Goal: Transaction & Acquisition: Book appointment/travel/reservation

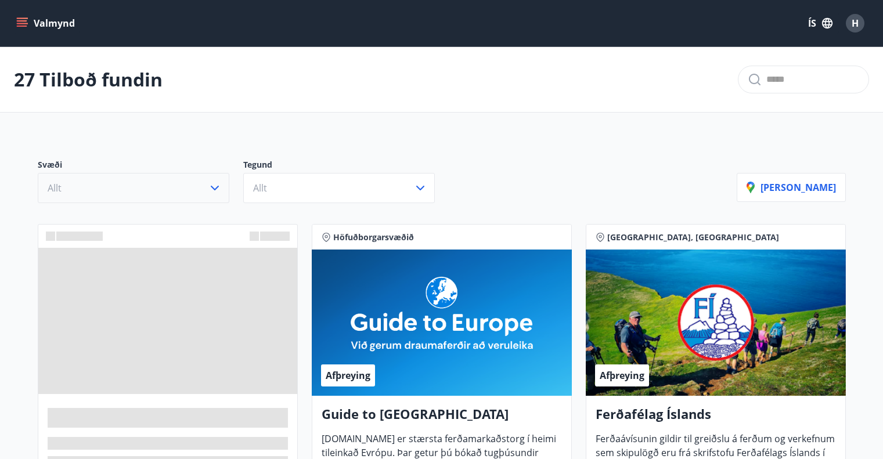
click at [200, 188] on button "Allt" at bounding box center [134, 188] width 192 height 30
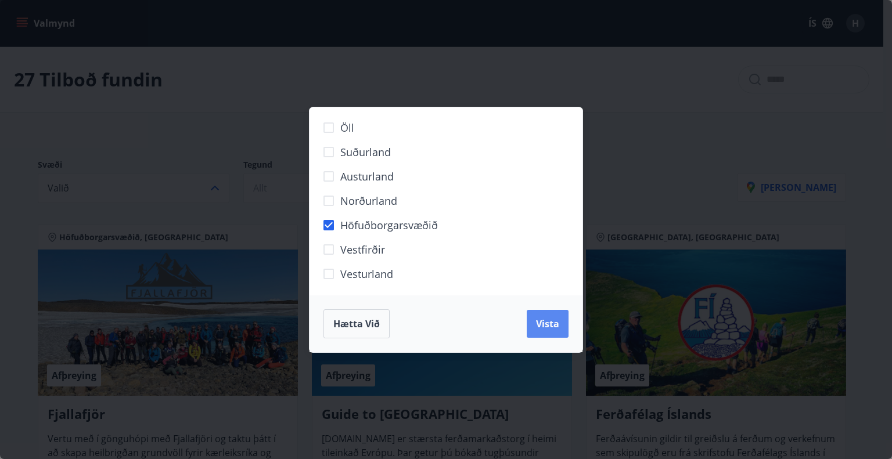
click at [553, 325] on span "Vista" at bounding box center [547, 324] width 23 height 13
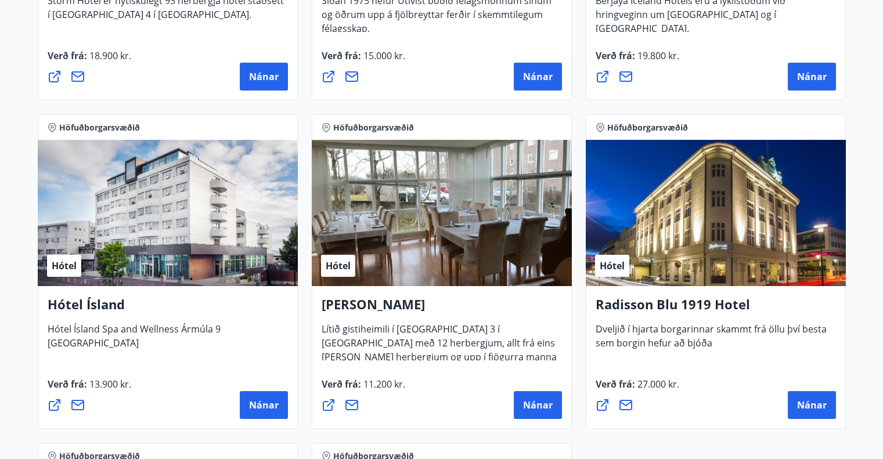
scroll to position [813, 0]
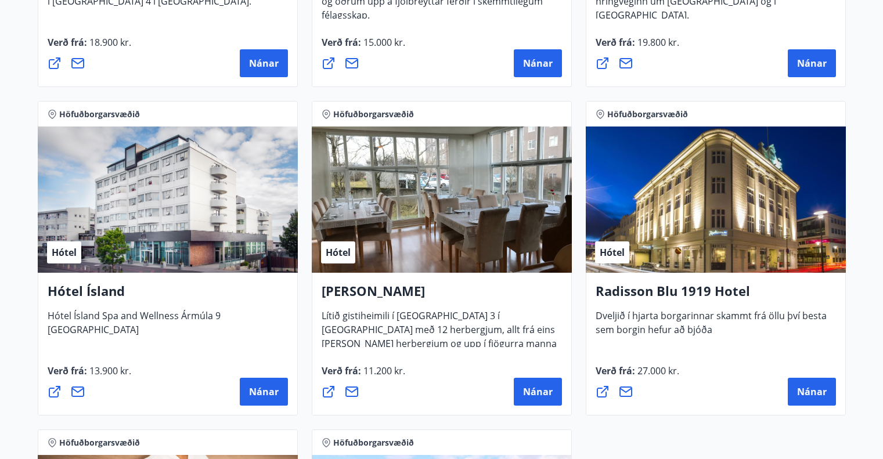
click at [192, 213] on div "Hótel" at bounding box center [168, 200] width 260 height 146
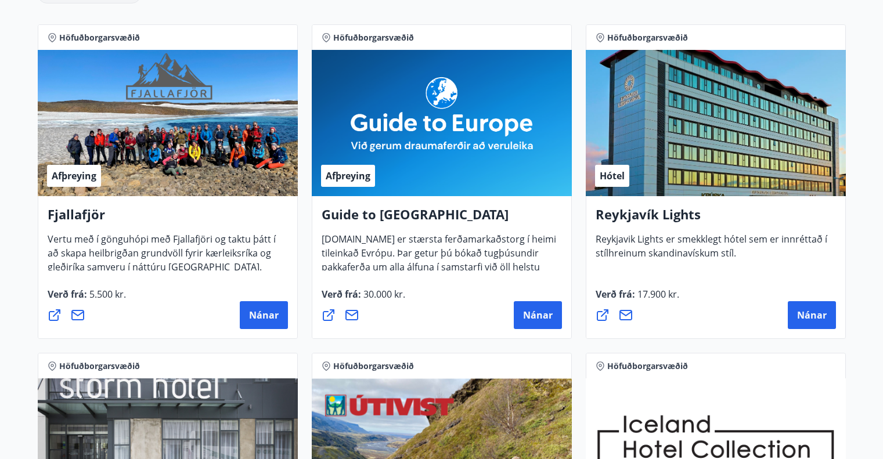
scroll to position [0, 0]
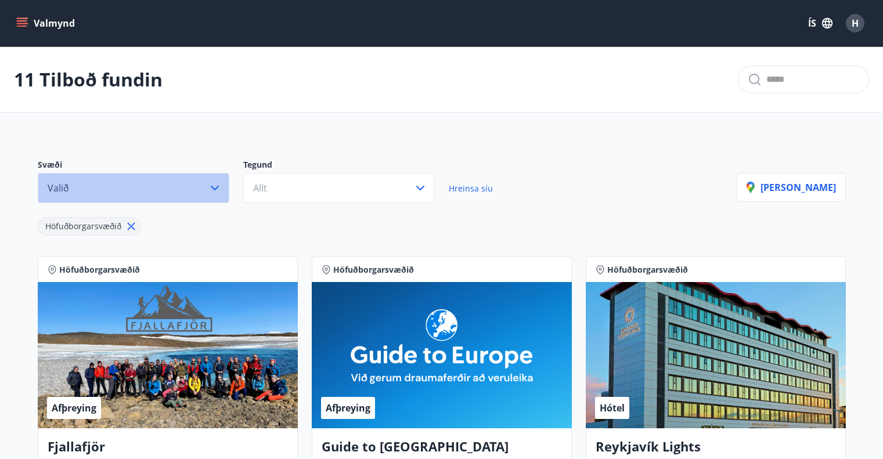
click at [173, 189] on button "Valið" at bounding box center [134, 188] width 192 height 30
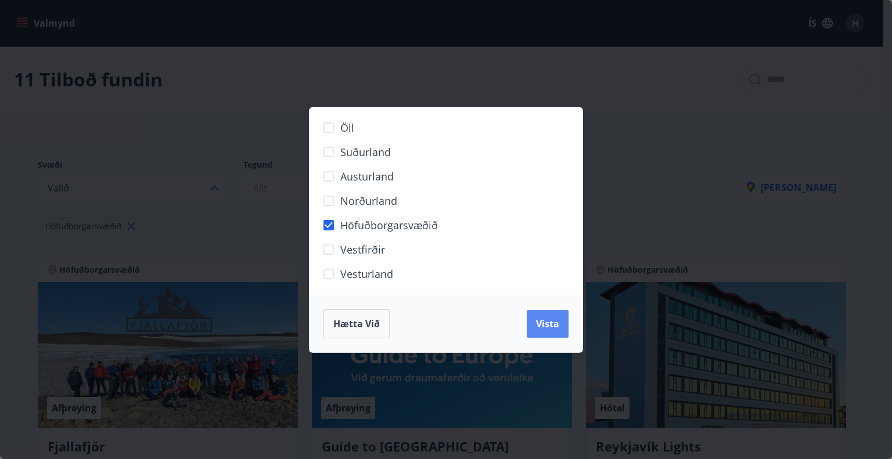
click at [553, 334] on button "Vista" at bounding box center [548, 324] width 42 height 28
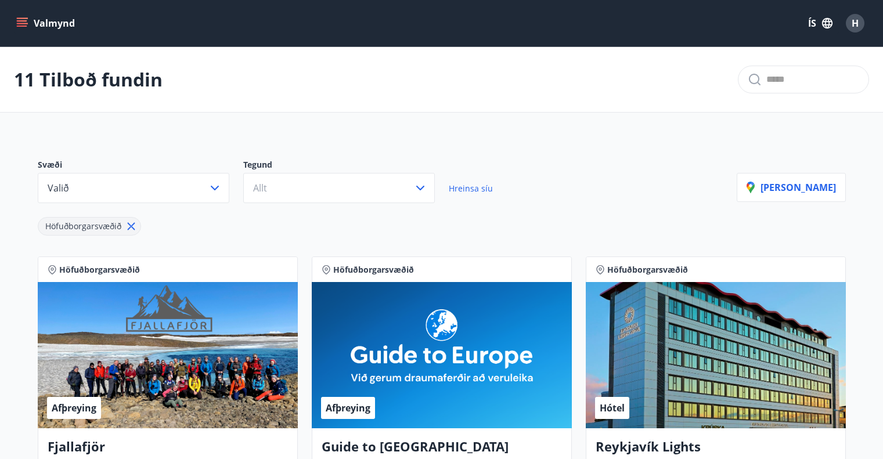
click at [361, 171] on p "Tegund" at bounding box center [346, 166] width 206 height 14
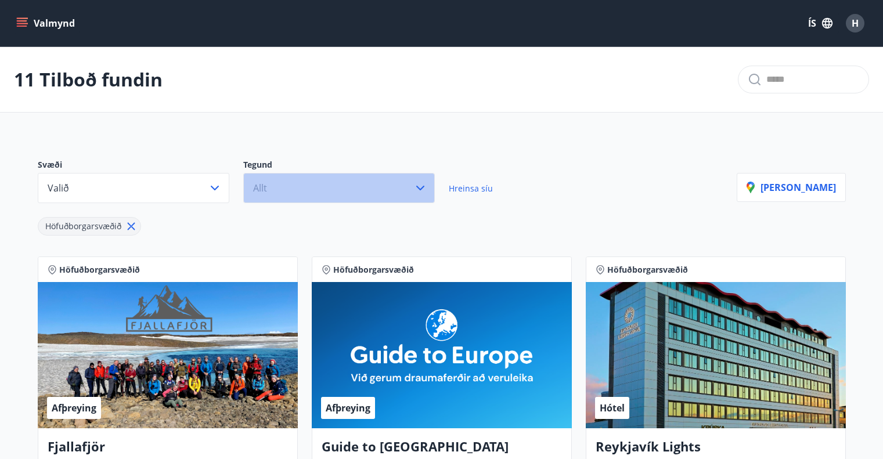
click at [353, 185] on button "Allt" at bounding box center [339, 188] width 192 height 30
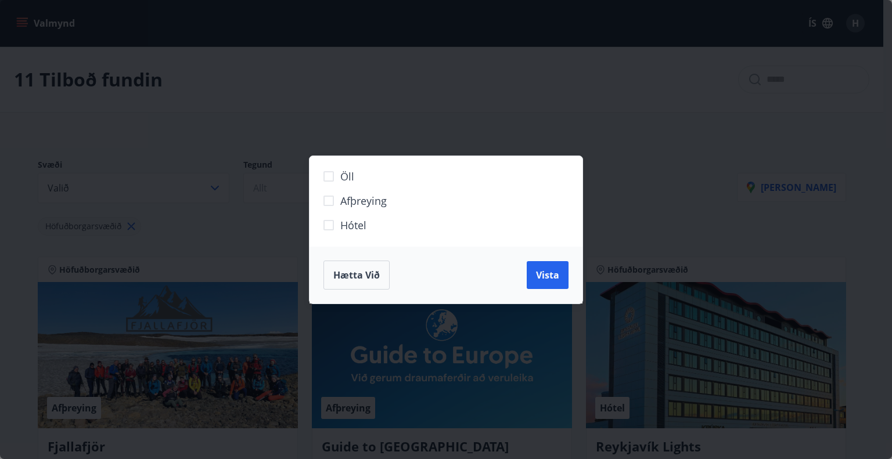
click at [351, 223] on span "Hótel" at bounding box center [353, 225] width 26 height 15
click at [560, 283] on button "Vista" at bounding box center [548, 275] width 42 height 28
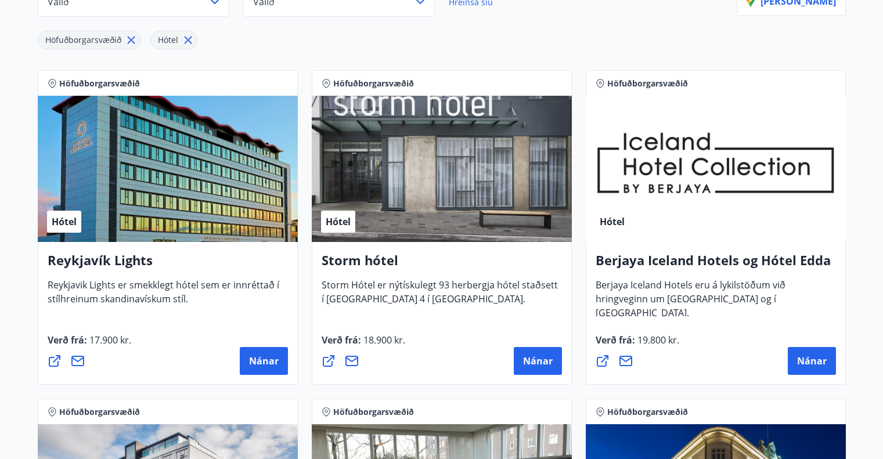
scroll to position [174, 0]
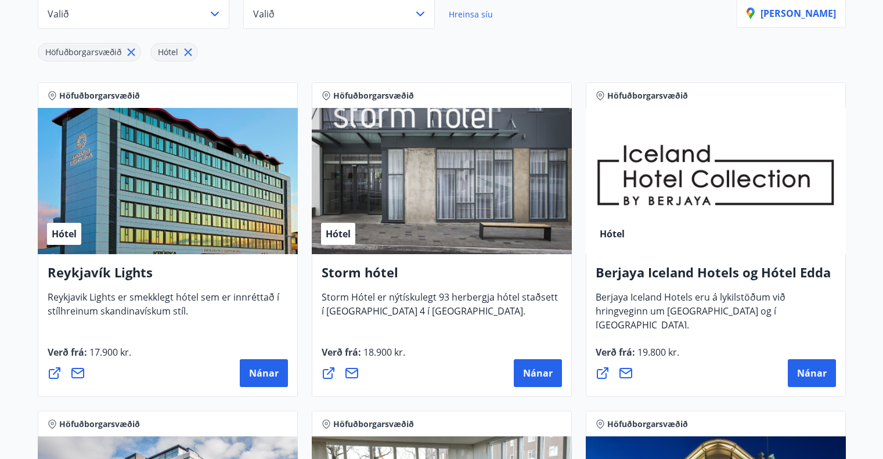
click at [670, 170] on div "Hótel" at bounding box center [716, 181] width 260 height 146
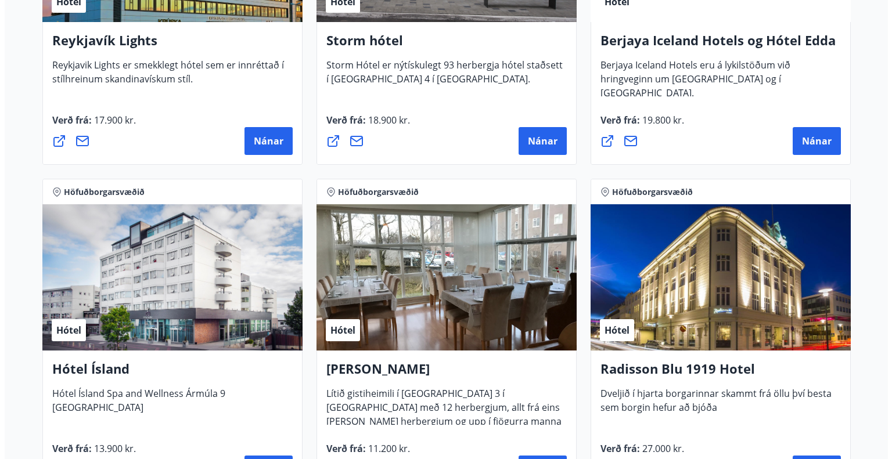
scroll to position [465, 0]
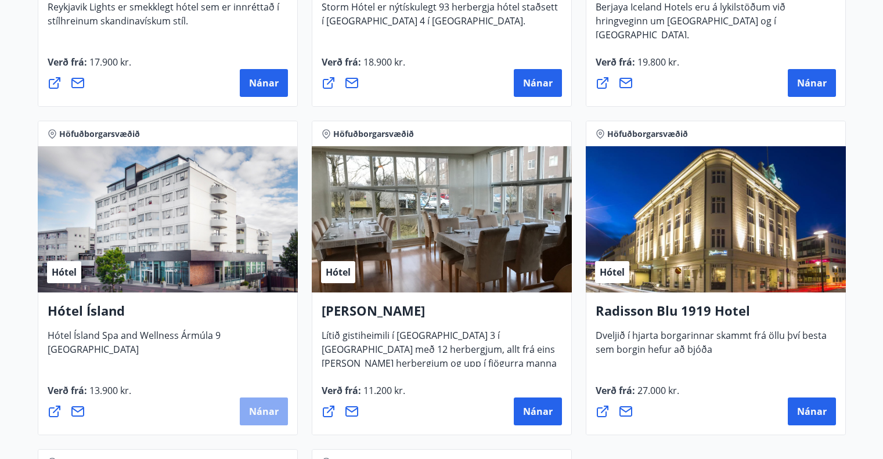
click at [248, 410] on button "Nánar" at bounding box center [264, 412] width 48 height 28
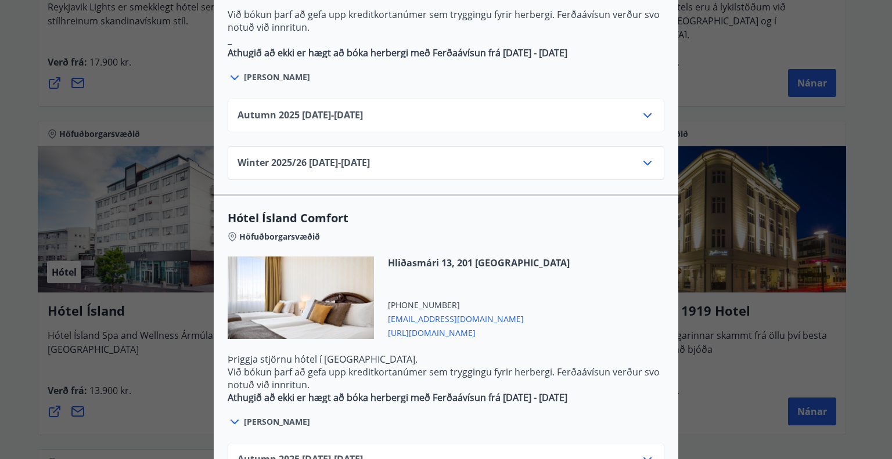
scroll to position [842, 0]
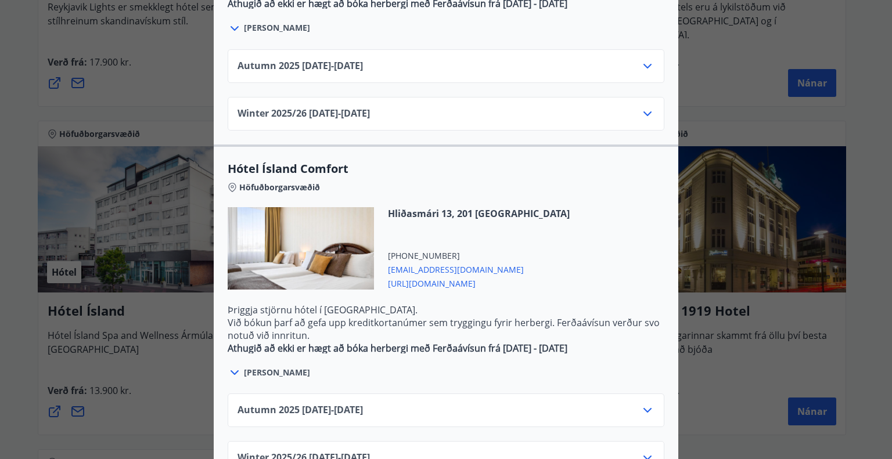
click at [700, 81] on div "Hótel Ísland Sendu skilaboð til að panta herbergi [EMAIL_ADDRESS][DOMAIN_NAME] …" at bounding box center [446, 229] width 892 height 459
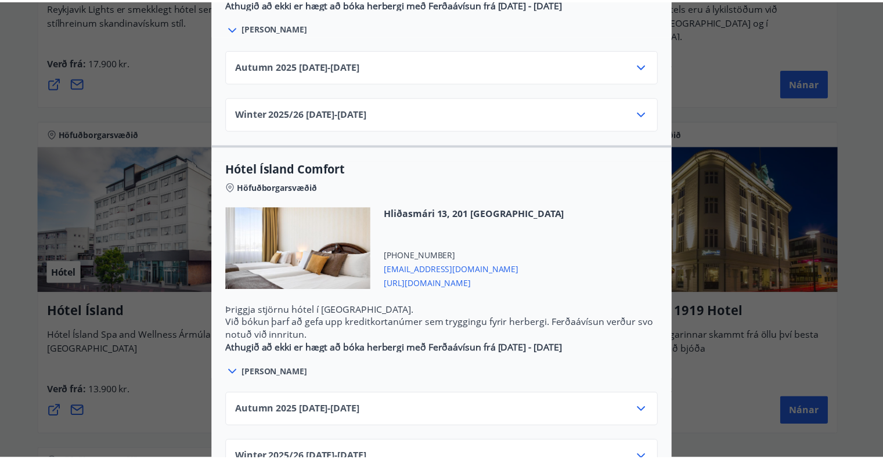
scroll to position [0, 0]
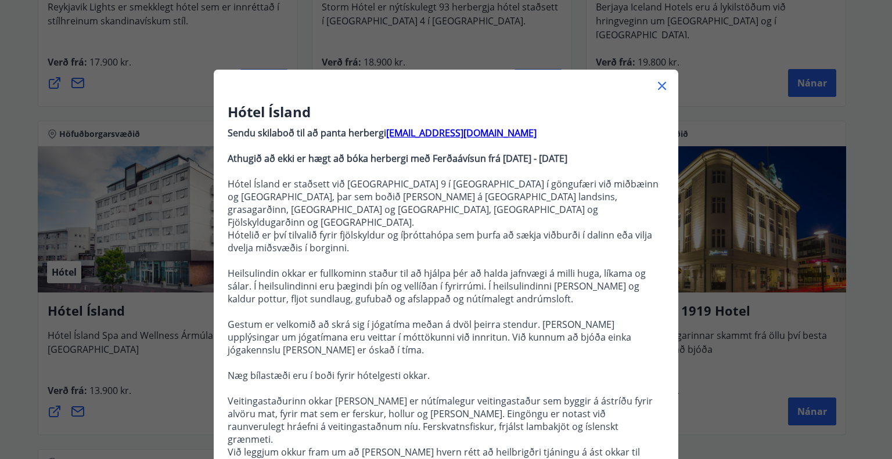
click at [663, 88] on icon at bounding box center [662, 86] width 14 height 14
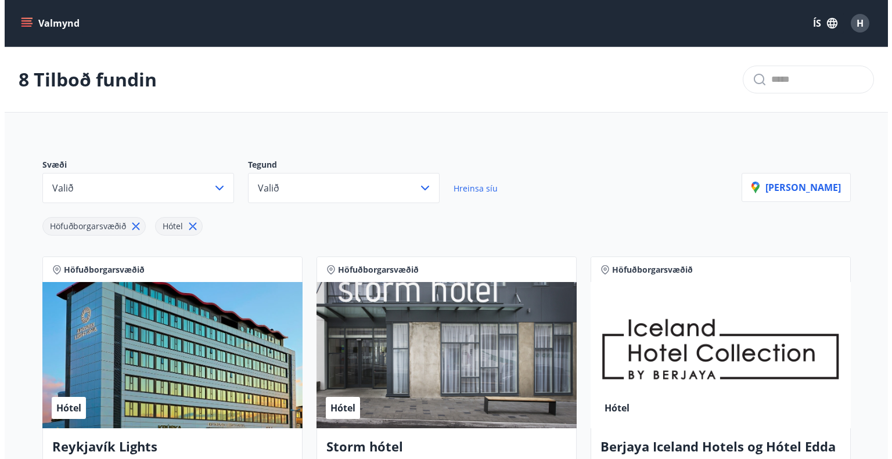
scroll to position [348, 0]
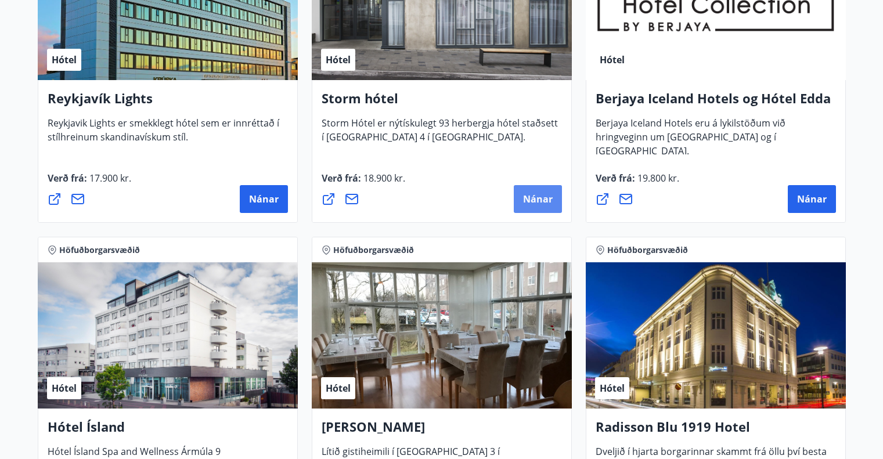
click at [523, 199] on span "Nánar" at bounding box center [538, 199] width 30 height 13
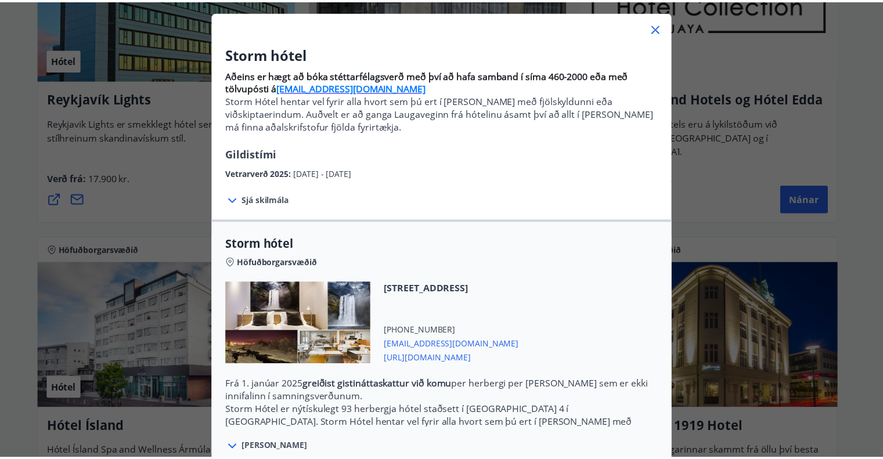
scroll to position [217, 0]
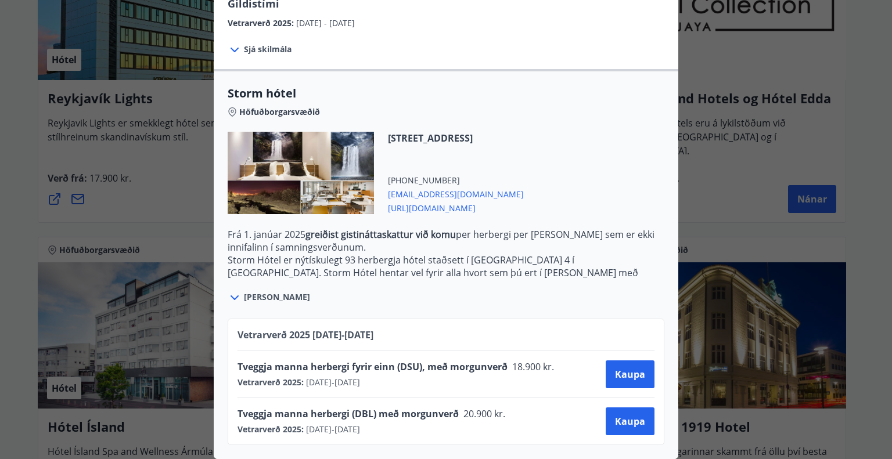
click at [529, 377] on div "Vetrarverð 2025 : [DATE] - [DATE]" at bounding box center [400, 383] width 324 height 12
click at [495, 366] on div "Tveggja manna herbergi fyrir einn (DSU), með morgunverð 18.900 kr." at bounding box center [400, 369] width 324 height 16
drag, startPoint x: 413, startPoint y: 421, endPoint x: 233, endPoint y: 408, distance: 180.5
click at [233, 408] on div "Vetrarverð [PHONE_NUMBER][DATE] - [DATE] Tveggja manna herbergi fyrir einn (DSU…" at bounding box center [446, 382] width 437 height 127
click at [725, 167] on div "Storm hótel Aðeins er hægt að bóka stéttarfélagsverð með því að hafa samband í …" at bounding box center [446, 20] width 892 height 459
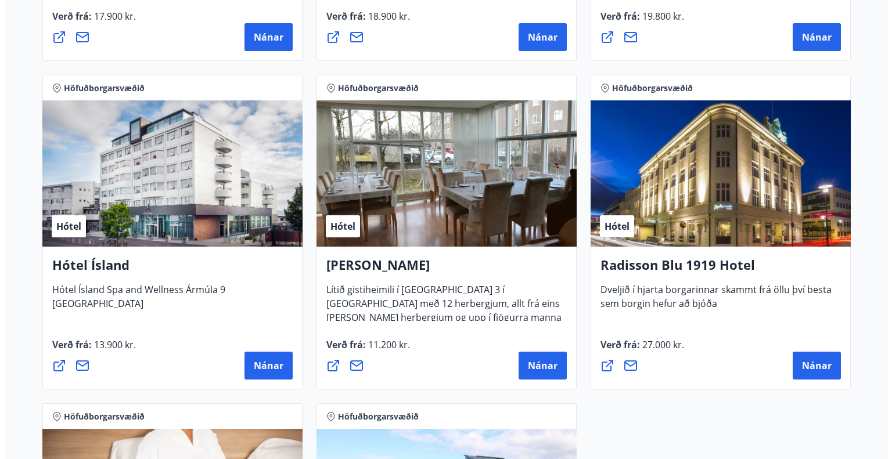
scroll to position [523, 0]
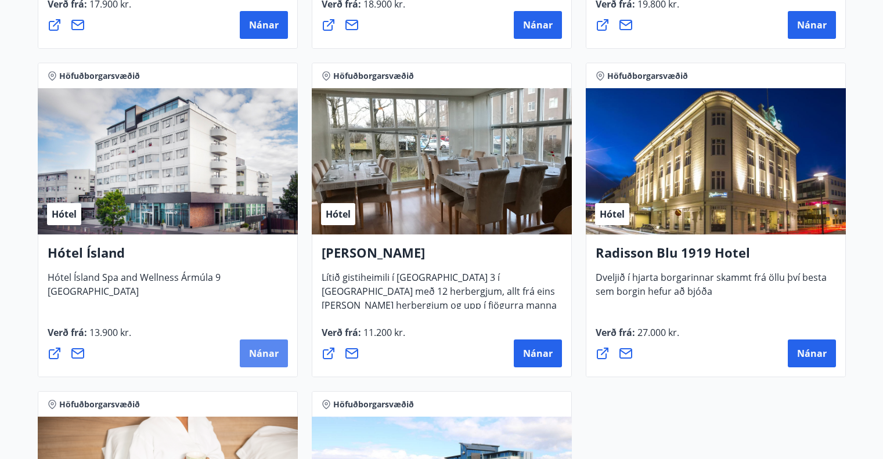
click at [270, 352] on span "Nánar" at bounding box center [264, 353] width 30 height 13
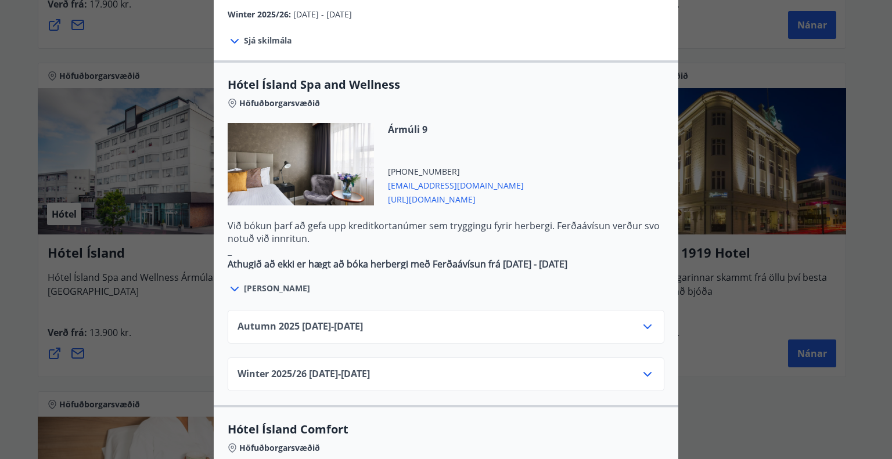
scroll to position [842, 0]
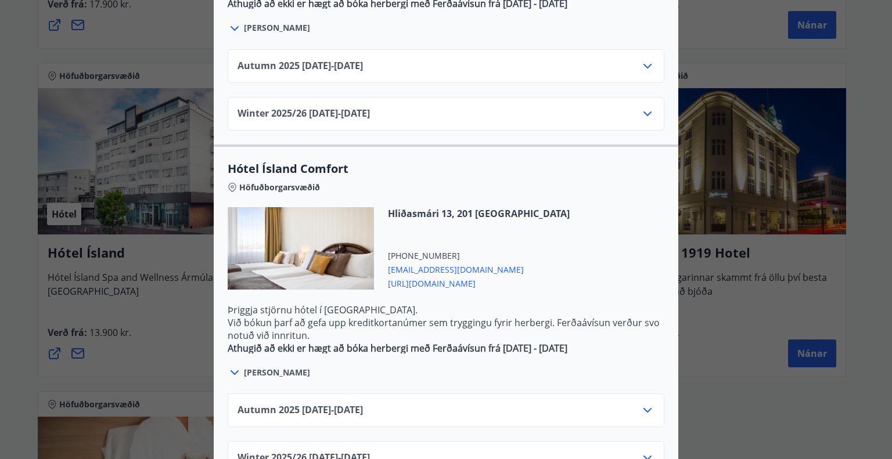
click at [244, 367] on span "[PERSON_NAME]" at bounding box center [277, 373] width 66 height 12
click at [256, 367] on span "[PERSON_NAME]" at bounding box center [277, 373] width 66 height 12
click at [734, 100] on div "Hótel Ísland Sendu skilaboð til að panta herbergi [EMAIL_ADDRESS][DOMAIN_NAME] …" at bounding box center [446, 229] width 892 height 459
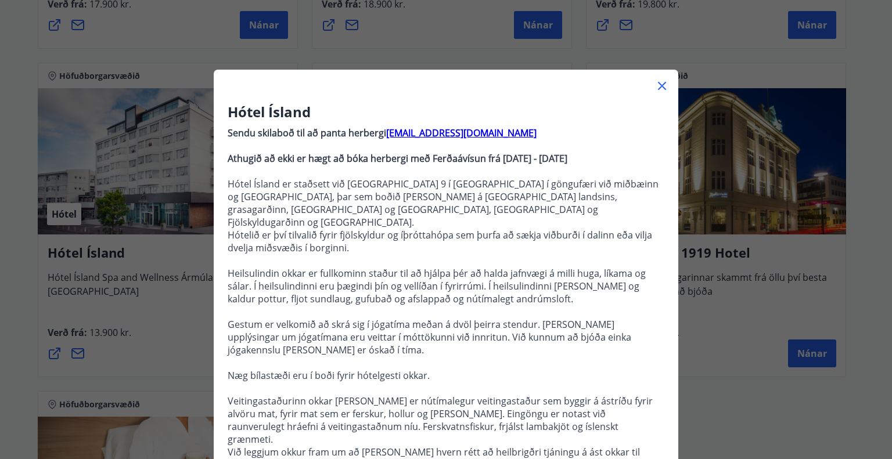
click at [662, 87] on icon at bounding box center [663, 86] width 2 height 2
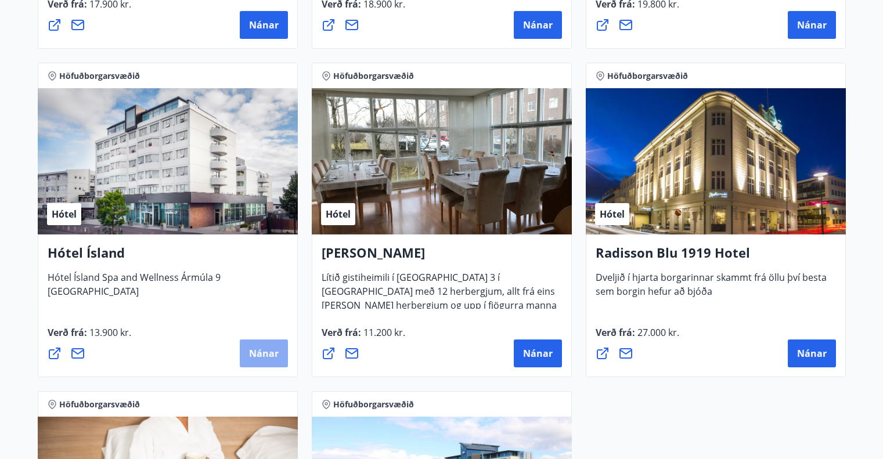
click at [250, 350] on span "Nánar" at bounding box center [264, 353] width 30 height 13
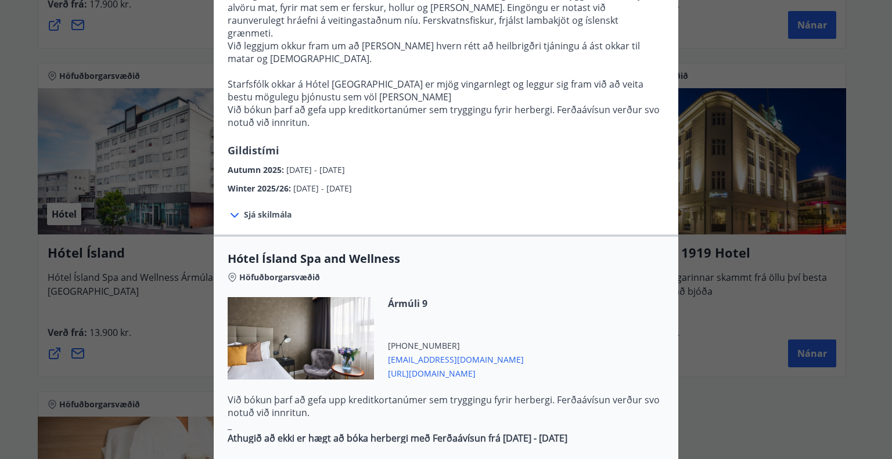
scroll to position [465, 0]
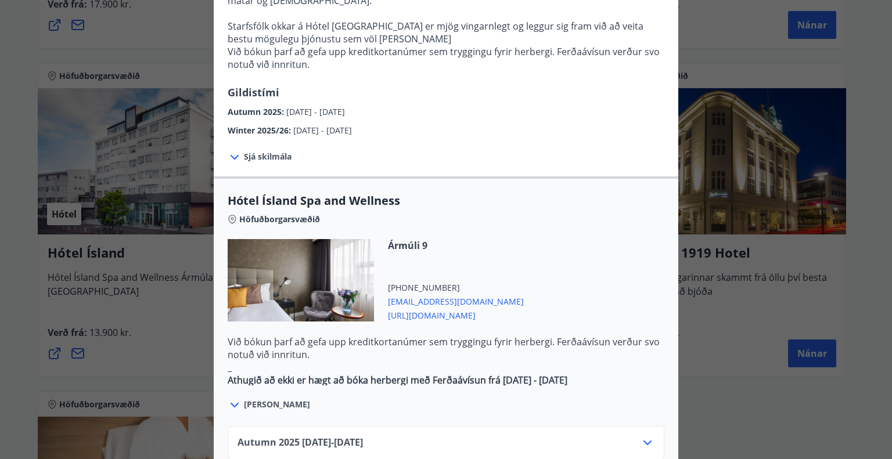
click at [254, 399] on span "[PERSON_NAME]" at bounding box center [277, 405] width 66 height 12
click at [235, 398] on icon at bounding box center [235, 405] width 14 height 14
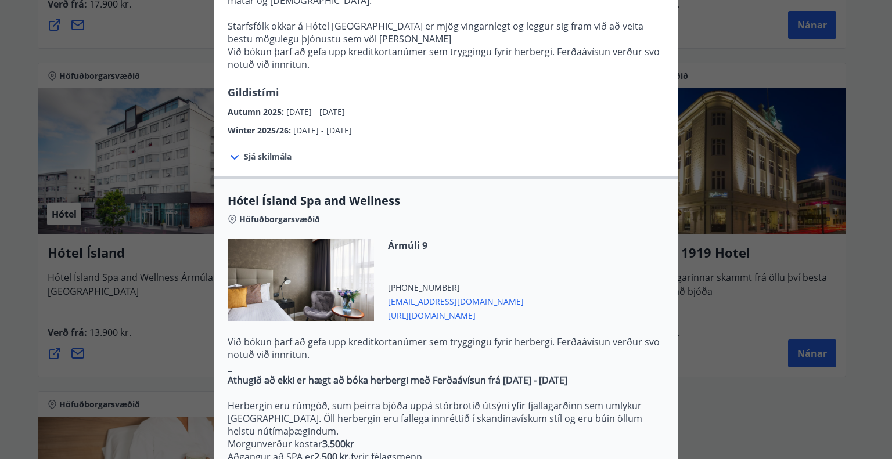
scroll to position [581, 0]
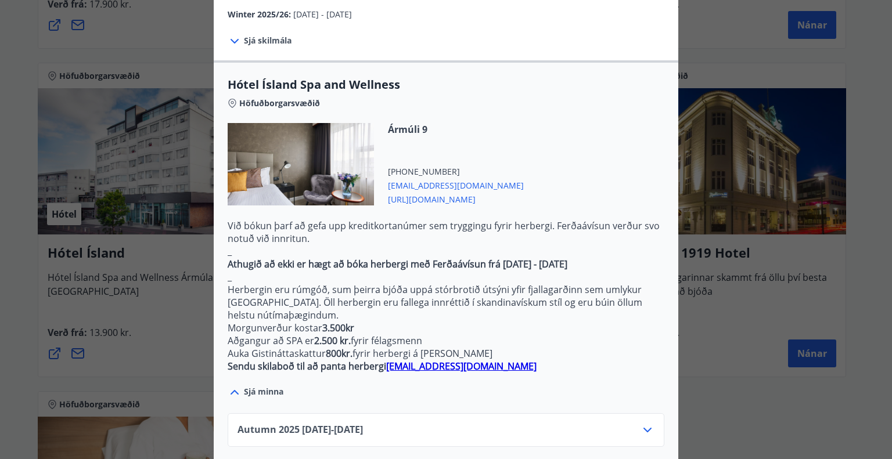
click at [445, 192] on span "[URL][DOMAIN_NAME]" at bounding box center [456, 199] width 136 height 14
